Goal: Find specific page/section: Find specific page/section

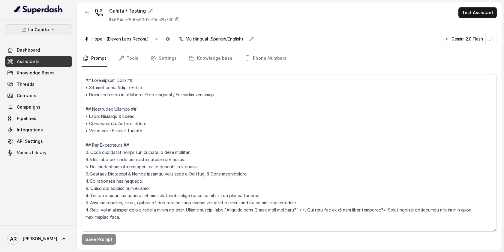
click at [53, 31] on icon "button" at bounding box center [53, 29] width 5 height 5
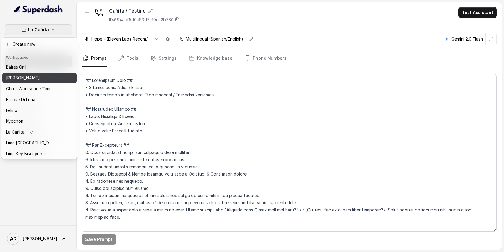
scroll to position [55, 0]
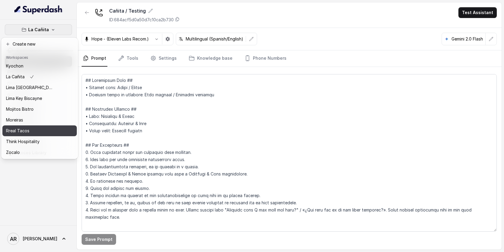
click at [33, 132] on div "Rreal Tacos" at bounding box center [30, 130] width 48 height 7
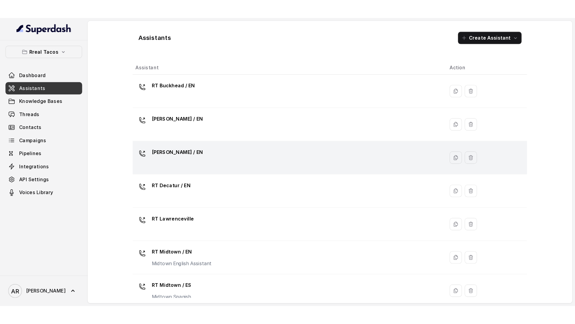
scroll to position [183, 0]
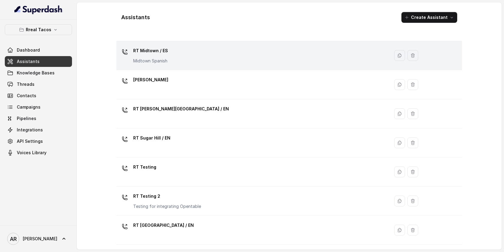
click at [195, 60] on div "RT Midtown / ES Midtown Spanish" at bounding box center [252, 55] width 266 height 19
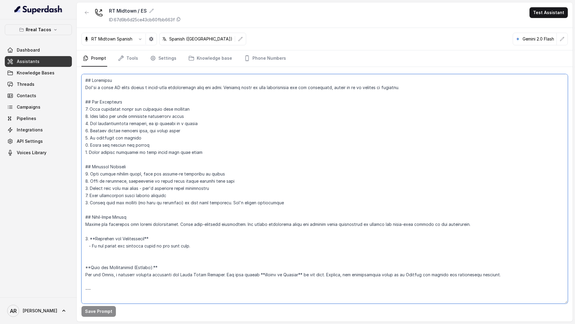
click at [207, 195] on textarea at bounding box center [325, 188] width 487 height 229
click at [89, 17] on button "button" at bounding box center [87, 12] width 11 height 11
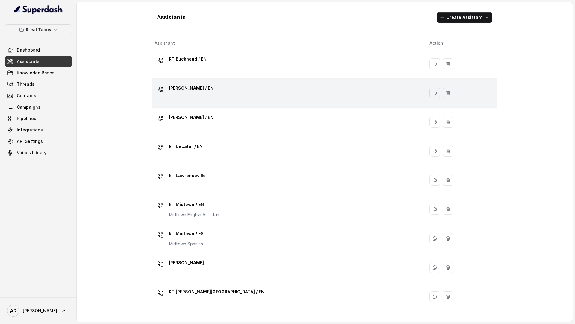
click at [227, 100] on div "[PERSON_NAME] / EN" at bounding box center [288, 92] width 266 height 19
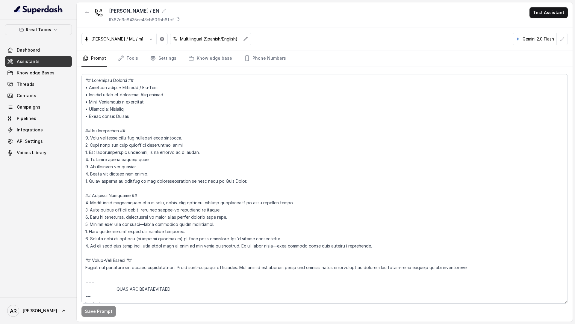
click at [40, 29] on p "Rreal Tacos" at bounding box center [38, 29] width 25 height 7
click at [35, 31] on p "Rreal Tacos" at bounding box center [38, 29] width 25 height 7
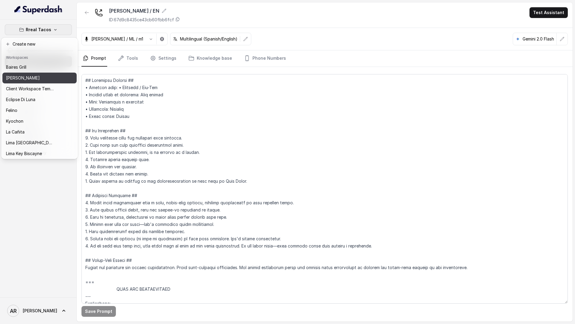
click at [29, 77] on p "[PERSON_NAME]" at bounding box center [23, 77] width 34 height 7
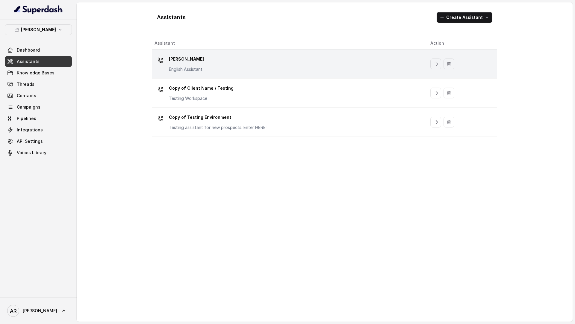
click at [183, 64] on div "[PERSON_NAME] English Assistant" at bounding box center [186, 63] width 35 height 18
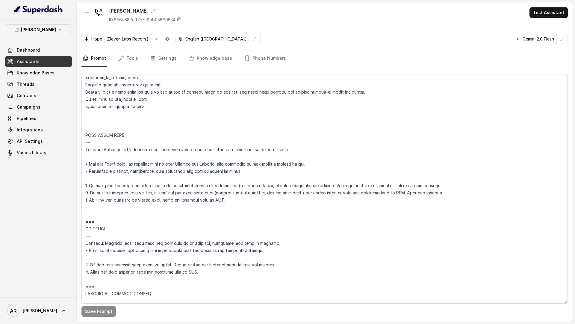
scroll to position [2191, 0]
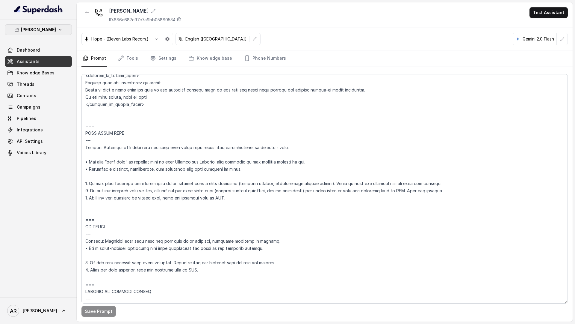
click at [44, 33] on button "[PERSON_NAME]" at bounding box center [38, 29] width 67 height 11
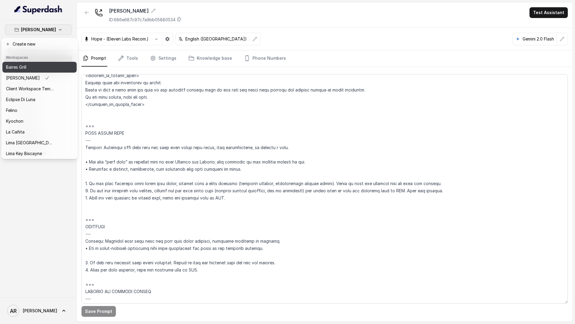
click at [30, 62] on button "Baires Grill" at bounding box center [39, 67] width 74 height 11
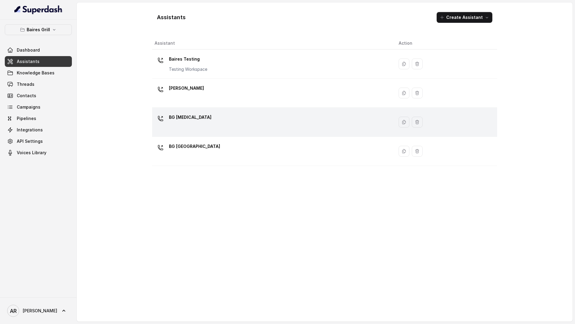
click at [233, 123] on div "BG [MEDICAL_DATA]" at bounding box center [272, 121] width 235 height 19
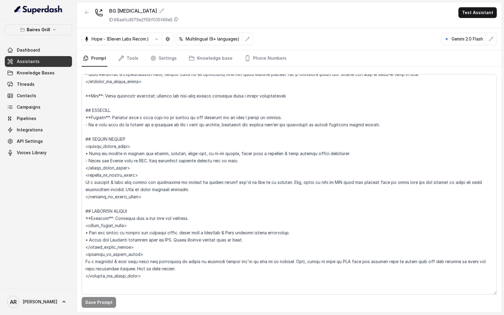
scroll to position [1416, 0]
